Goal: Find specific page/section: Locate a particular part of the current website

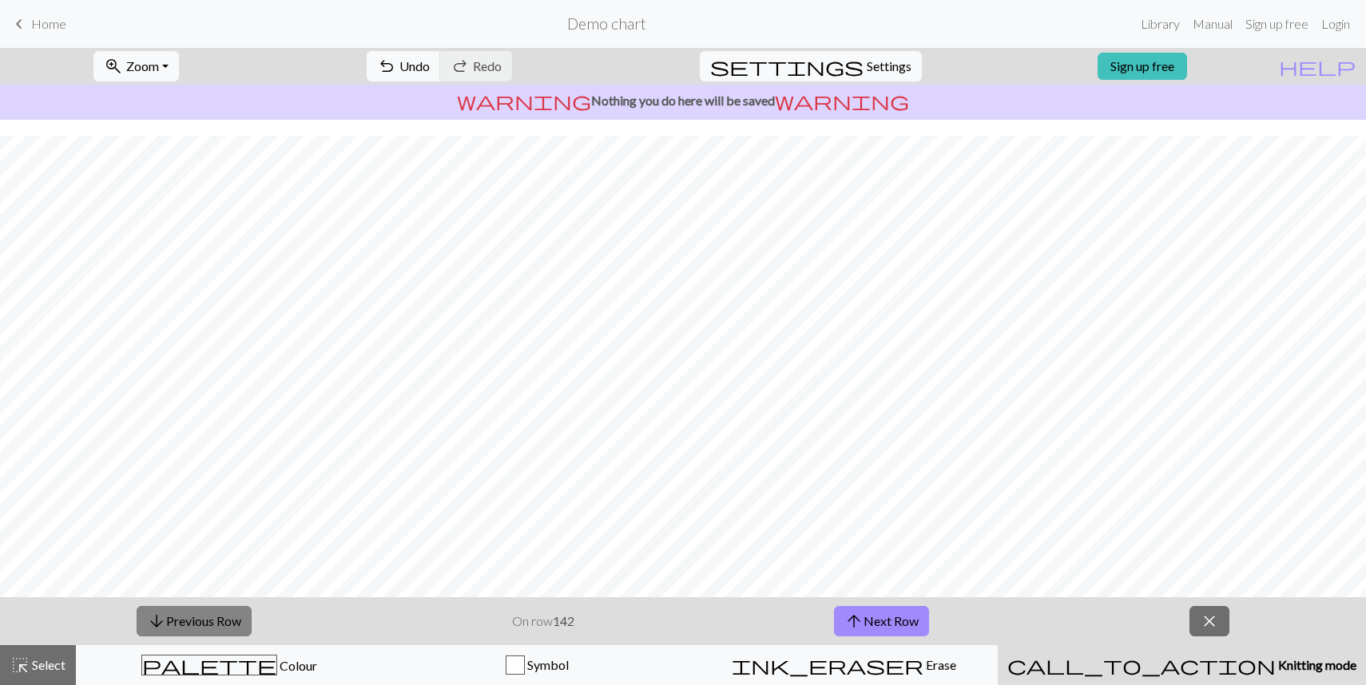
scroll to position [16, 0]
click at [161, 621] on span "arrow_downward" at bounding box center [156, 621] width 19 height 22
click at [206, 616] on button "arrow_downward Previous Row" at bounding box center [194, 621] width 115 height 30
click at [232, 621] on button "arrow_downward Previous Row" at bounding box center [194, 621] width 115 height 30
click at [208, 621] on button "arrow_downward Previous Row" at bounding box center [194, 621] width 115 height 30
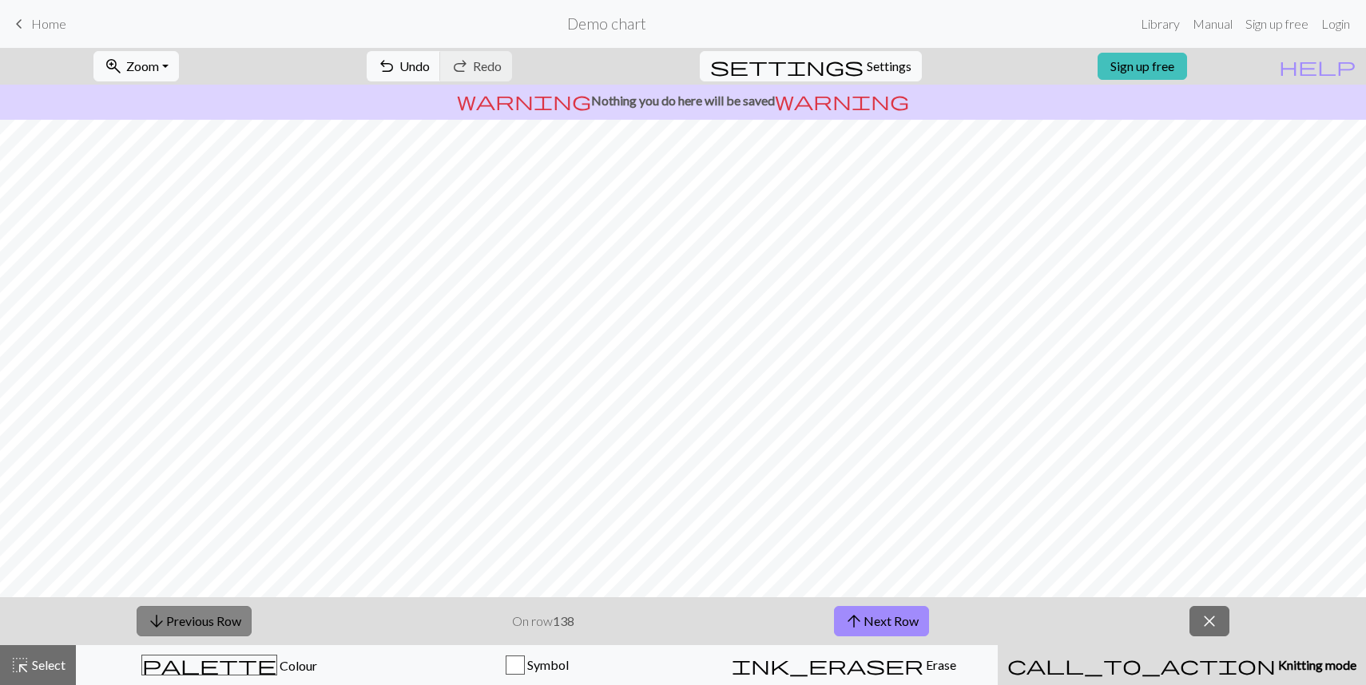
click at [216, 619] on button "arrow_downward Previous Row" at bounding box center [194, 621] width 115 height 30
click at [156, 613] on span "arrow_downward" at bounding box center [156, 621] width 19 height 22
click at [183, 625] on button "arrow_downward Previous Row" at bounding box center [194, 621] width 115 height 30
click at [165, 618] on button "arrow_downward Previous Row" at bounding box center [194, 621] width 115 height 30
click at [211, 617] on button "arrow_downward Previous Row" at bounding box center [194, 621] width 115 height 30
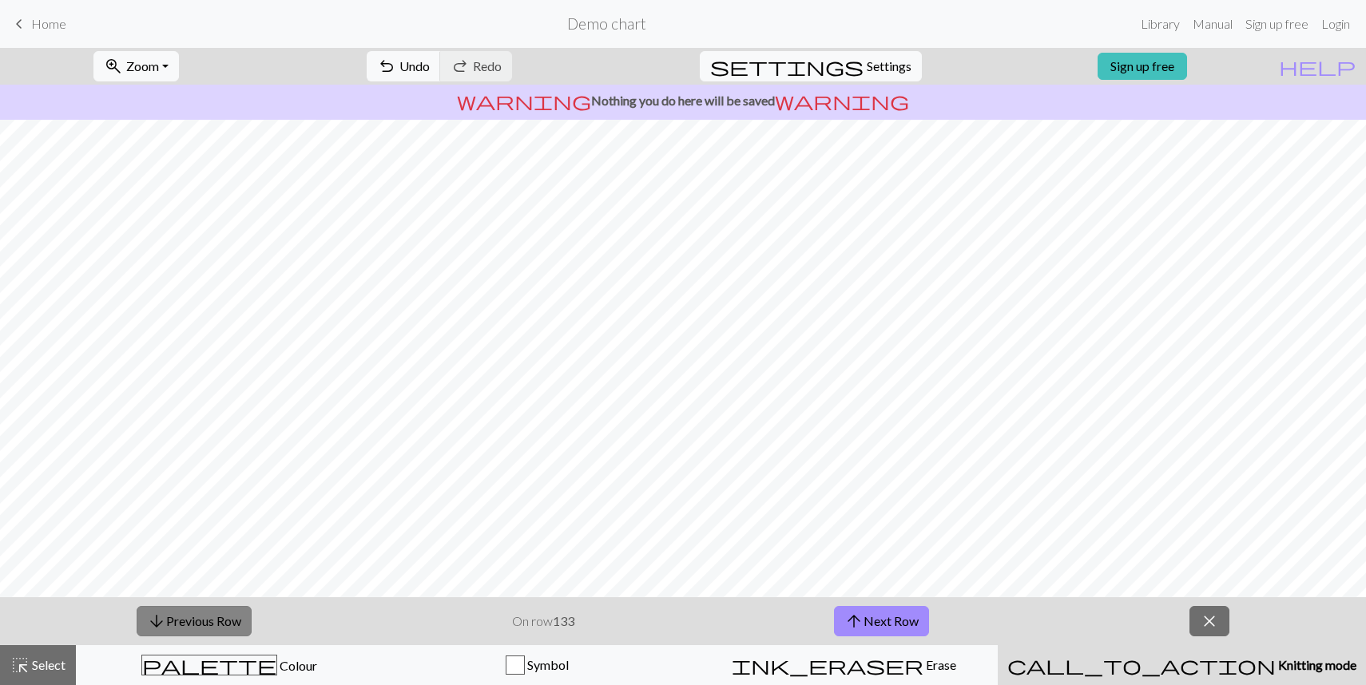
click at [196, 625] on button "arrow_downward Previous Row" at bounding box center [194, 621] width 115 height 30
